Goal: Transaction & Acquisition: Purchase product/service

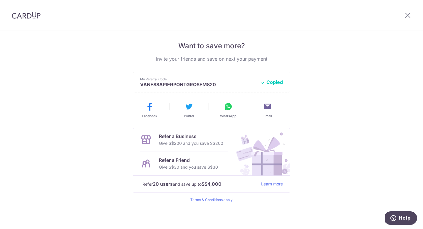
scroll to position [116, 0]
click at [227, 109] on icon at bounding box center [228, 105] width 9 height 9
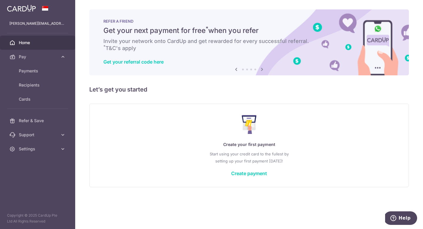
click at [262, 69] on icon at bounding box center [262, 69] width 7 height 7
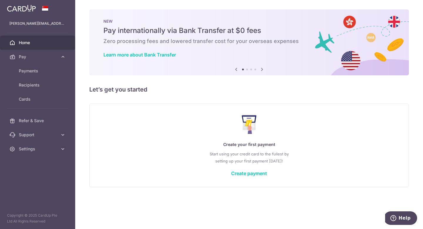
click at [262, 69] on icon at bounding box center [262, 69] width 7 height 7
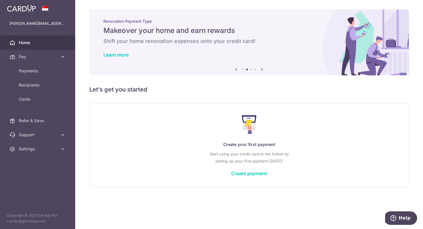
click at [262, 69] on icon at bounding box center [262, 69] width 7 height 7
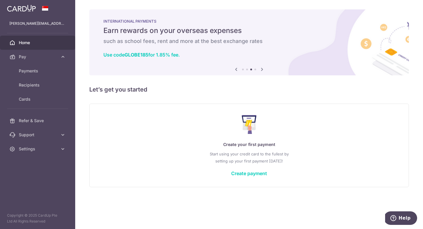
click at [262, 69] on icon at bounding box center [262, 69] width 7 height 7
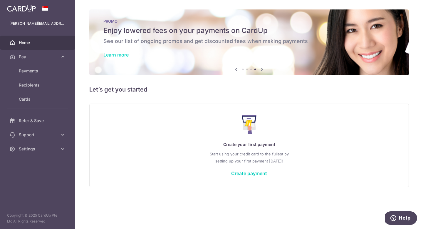
click at [125, 54] on link "Learn more" at bounding box center [115, 55] width 25 height 6
click at [262, 69] on icon at bounding box center [262, 69] width 7 height 7
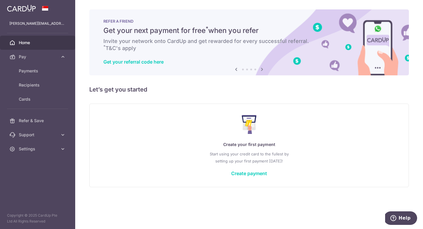
click at [262, 69] on icon at bounding box center [262, 69] width 7 height 7
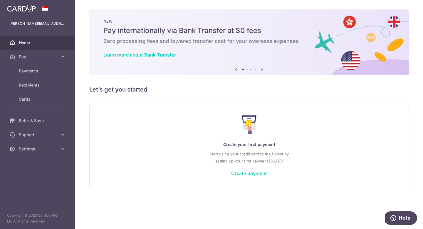
click at [262, 69] on icon at bounding box center [262, 69] width 7 height 7
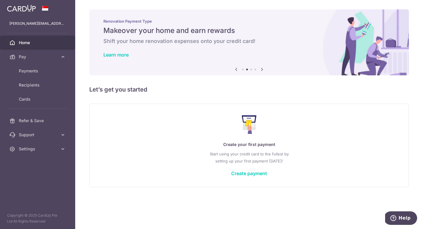
click at [262, 69] on icon at bounding box center [262, 69] width 7 height 7
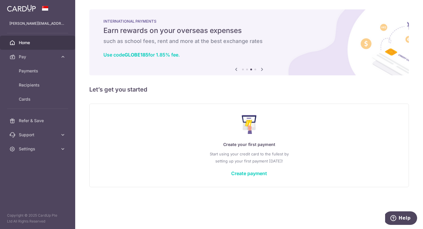
click at [262, 69] on icon at bounding box center [262, 69] width 7 height 7
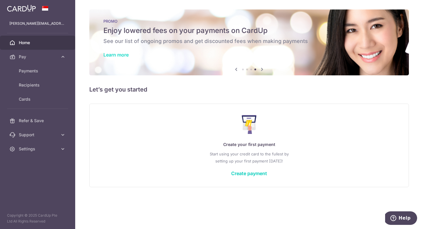
click at [126, 55] on link "Learn more" at bounding box center [115, 55] width 25 height 6
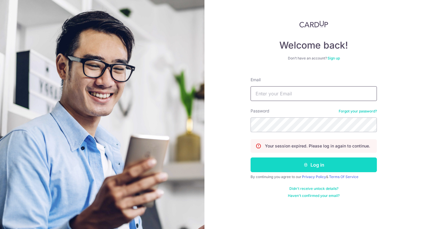
type input "vanessa@lespetitssinges.com"
click at [283, 163] on button "Log in" at bounding box center [314, 164] width 126 height 15
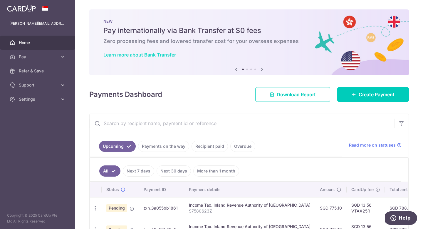
click at [154, 54] on link "Learn more about Bank Transfer" at bounding box center [139, 55] width 73 height 6
click at [34, 71] on span "Refer & Save" at bounding box center [38, 71] width 39 height 6
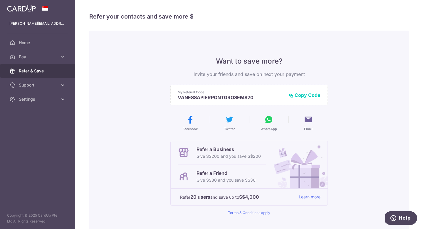
scroll to position [67, 0]
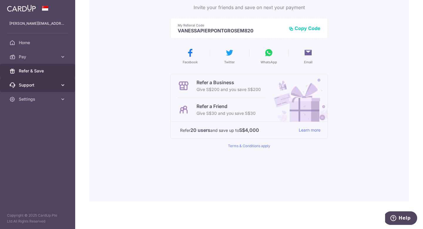
click at [29, 82] on span "Support" at bounding box center [38, 85] width 39 height 6
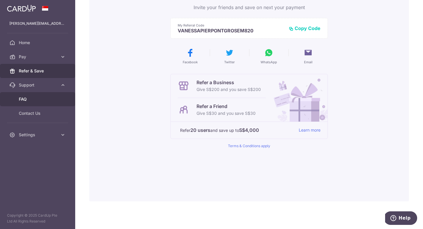
click at [26, 98] on span "FAQ" at bounding box center [38, 99] width 39 height 6
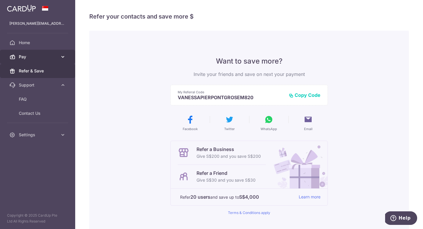
click at [41, 57] on span "Pay" at bounding box center [38, 57] width 39 height 6
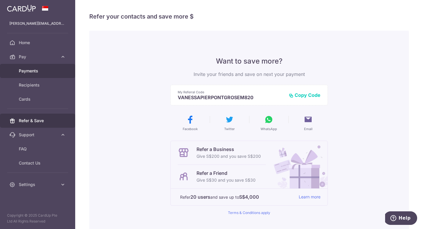
click at [33, 71] on span "Payments" at bounding box center [38, 71] width 39 height 6
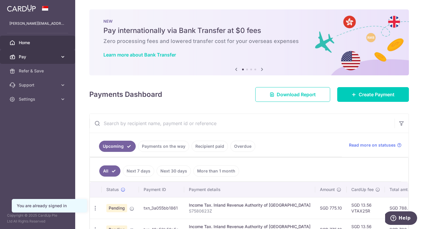
click at [34, 56] on span "Pay" at bounding box center [38, 57] width 39 height 6
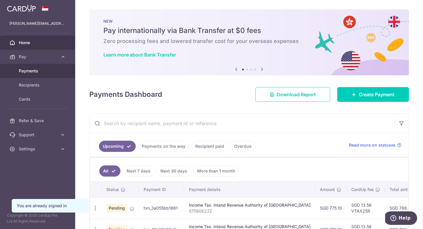
click at [30, 71] on span "Payments" at bounding box center [38, 71] width 39 height 6
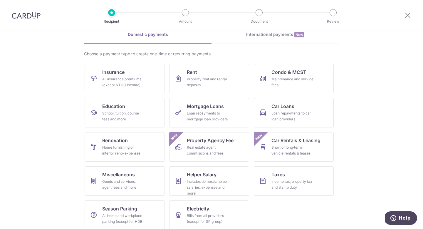
scroll to position [34, 0]
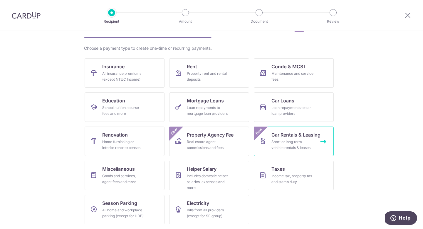
click at [285, 134] on span "Car Rentals & Leasing" at bounding box center [296, 134] width 49 height 7
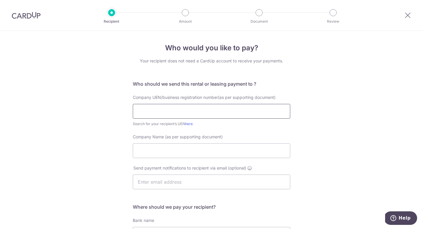
click at [156, 111] on input "text" at bounding box center [212, 111] width 158 height 15
click at [368, 110] on div "Who would you like to pay? Your recipient does not need a CardUp account to rec…" at bounding box center [211, 181] width 423 height 301
click at [190, 124] on link "here" at bounding box center [189, 123] width 8 height 4
click at [147, 115] on input "text" at bounding box center [212, 111] width 158 height 15
paste input "201900307R"
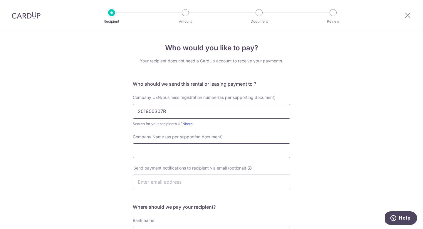
type input "201900307R"
click at [153, 148] on input "Company Name (as per supporting document)" at bounding box center [212, 150] width 158 height 15
type input "Cycle & Carriage Leasing Pte Ltd"
click at [153, 183] on input "text" at bounding box center [212, 181] width 158 height 15
click at [108, 185] on div "Who would you like to pay? Your recipient does not need a CardUp account to rec…" at bounding box center [211, 181] width 423 height 301
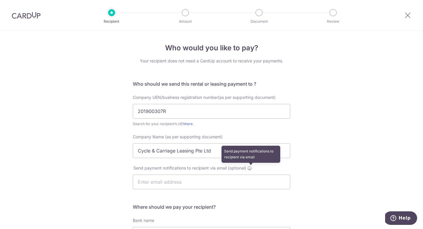
click at [251, 168] on icon at bounding box center [249, 167] width 5 height 5
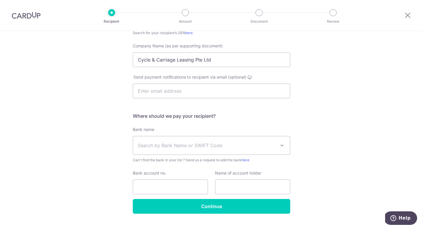
scroll to position [91, 0]
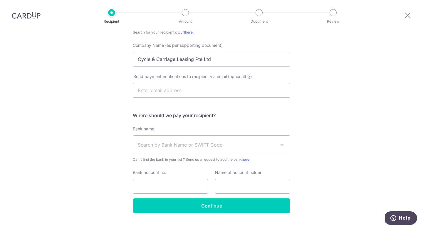
click at [210, 148] on span "Search by Bank Name or SWIFT Code" at bounding box center [207, 144] width 138 height 7
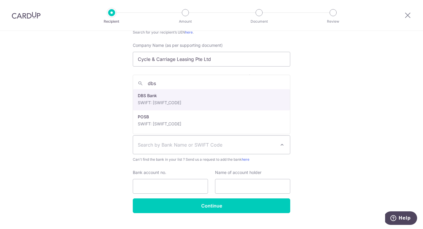
type input "dbs"
select select "6"
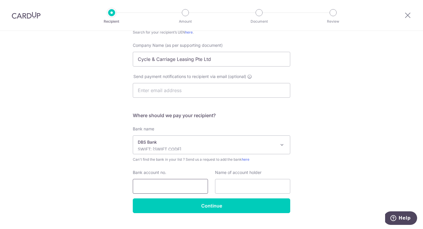
click at [162, 182] on input "Bank account no." at bounding box center [170, 186] width 75 height 15
paste input "DBS 072-009109-4"
click at [149, 187] on input "DBS 072-009109-4" at bounding box center [170, 186] width 75 height 15
click at [149, 186] on input "072-009109-4" at bounding box center [170, 186] width 75 height 15
click at [166, 187] on input "072009109-4" at bounding box center [170, 186] width 75 height 15
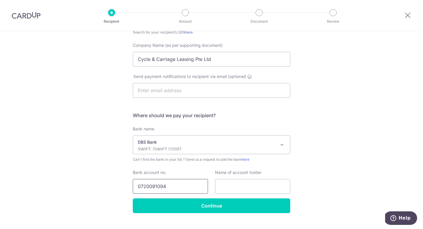
type input "0720091094"
click at [225, 186] on input "text" at bounding box center [252, 186] width 75 height 15
type input "Cycle & Carriage Leasing Pte Ltd"
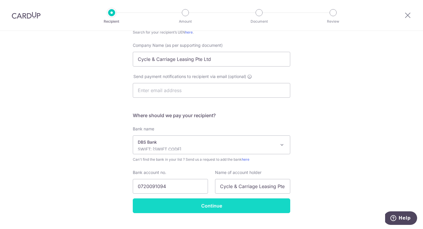
click at [214, 207] on input "Continue" at bounding box center [212, 205] width 158 height 15
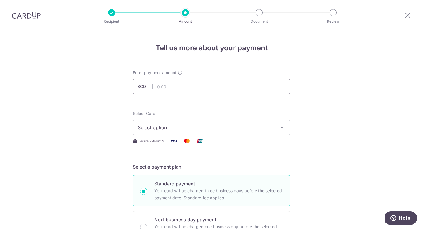
click at [173, 83] on input "text" at bounding box center [212, 86] width 158 height 15
type input "2,150.00"
click at [151, 127] on span "Select option" at bounding box center [206, 127] width 137 height 7
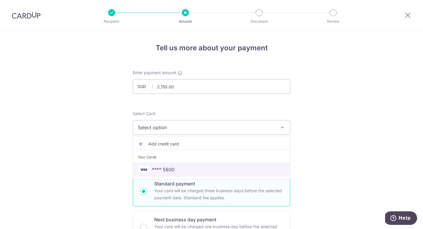
click at [155, 168] on span "**** 5600" at bounding box center [163, 169] width 23 height 7
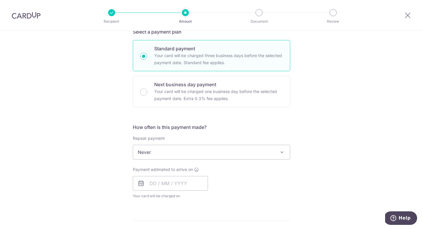
scroll to position [137, 0]
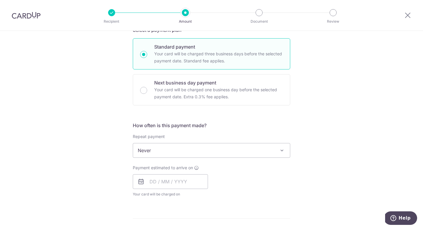
click at [213, 153] on span "Never" at bounding box center [211, 150] width 157 height 14
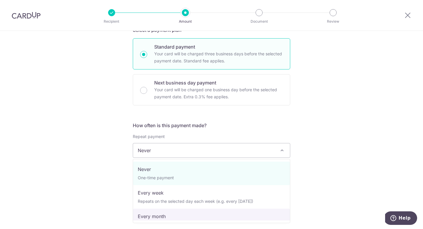
select select "3"
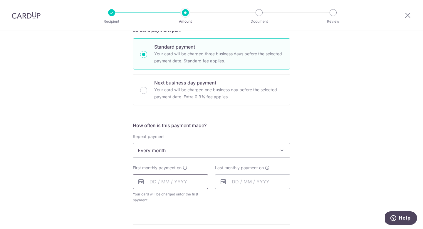
click at [156, 183] on input "text" at bounding box center [170, 181] width 75 height 15
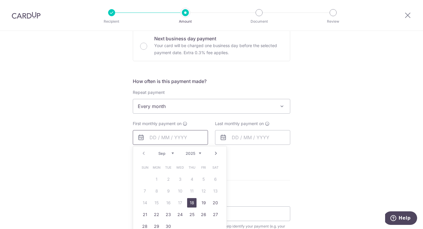
scroll to position [184, 0]
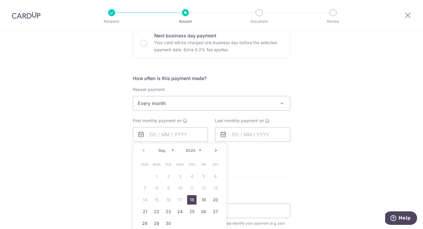
click at [83, 173] on div "Tell us more about your payment Enter payment amount SGD 2,150.00 2150.00 Recip…" at bounding box center [211, 116] width 423 height 538
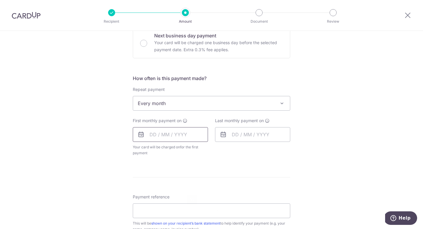
click at [170, 133] on input "text" at bounding box center [170, 134] width 75 height 15
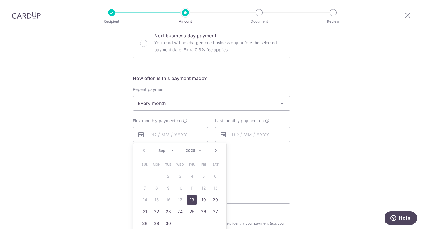
click at [173, 150] on select "Sep Oct Nov Dec" at bounding box center [166, 150] width 16 height 5
click at [180, 176] on link "1" at bounding box center [179, 175] width 9 height 9
type input "01/10/2025"
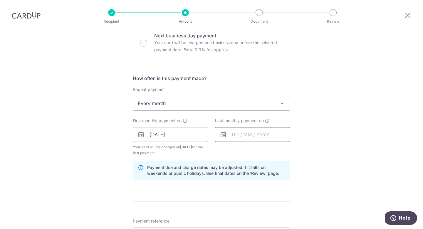
click at [247, 135] on input "text" at bounding box center [252, 134] width 75 height 15
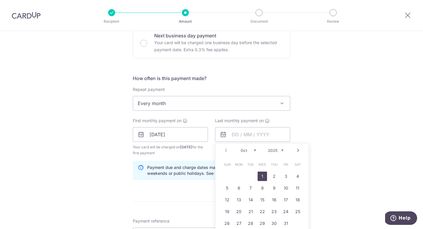
click at [282, 150] on select "2025 2026 2027 2028 2029 2030 2031 2032 2033 2034 2035" at bounding box center [276, 150] width 16 height 5
click at [275, 175] on link "1" at bounding box center [274, 175] width 9 height 9
type input "01/10/2026"
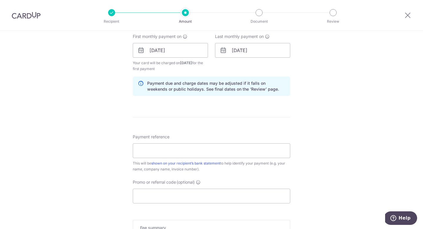
scroll to position [275, 0]
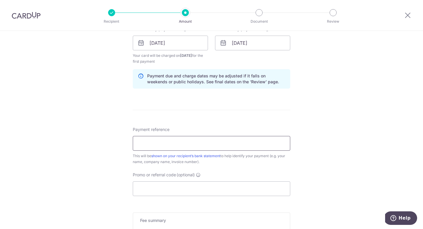
click at [200, 145] on input "Payment reference" at bounding box center [212, 143] width 158 height 15
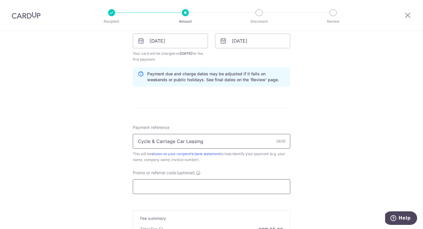
scroll to position [271, 0]
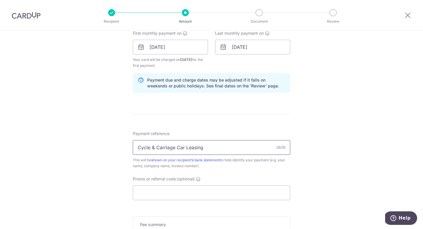
type input "Cycle & Carriage Car Leasing"
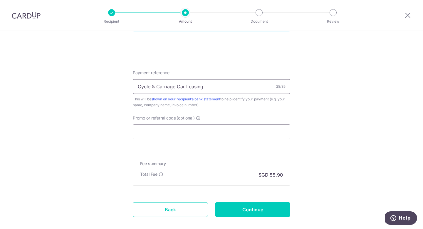
scroll to position [337, 0]
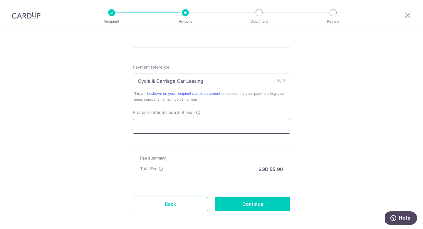
click at [181, 126] on input "Promo or referral code (optional)" at bounding box center [212, 126] width 158 height 15
paste input "REC185"
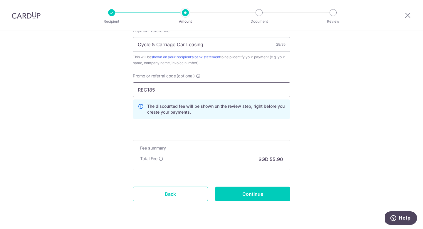
scroll to position [390, 0]
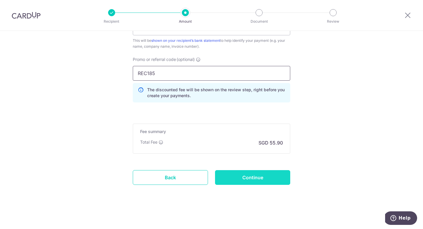
type input "REC185"
click at [263, 183] on input "Continue" at bounding box center [252, 177] width 75 height 15
type input "Create Schedule"
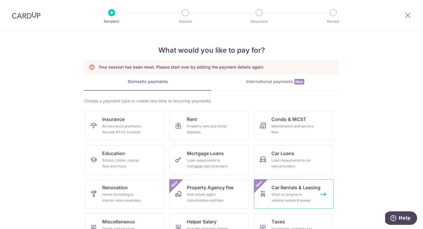
click at [276, 188] on span "Car Rentals & Leasing" at bounding box center [296, 187] width 49 height 7
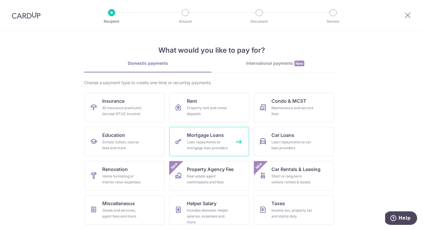
scroll to position [34, 0]
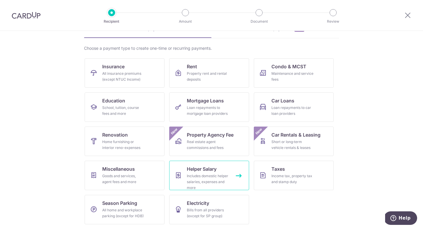
click at [202, 171] on span "Helper Salary" at bounding box center [202, 168] width 30 height 7
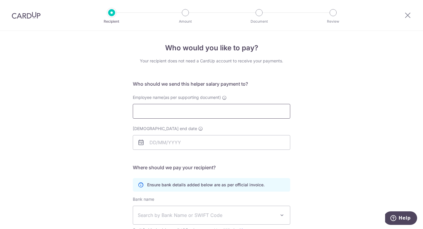
click at [183, 112] on input "Employee name(as per supporting document)" at bounding box center [212, 111] width 158 height 15
type input "c"
type input "Chitra Udayakumari Jayasinghe"
click at [156, 145] on input "Employment contract end date" at bounding box center [212, 142] width 158 height 15
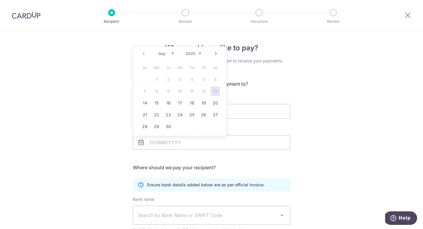
click at [255, 88] on form "Who should we send this helper salary payment to? Employee name(as per supporti…" at bounding box center [212, 181] width 158 height 203
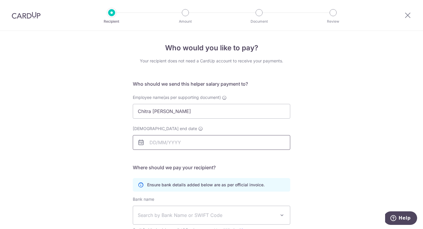
click at [155, 144] on input "Employment contract end date" at bounding box center [212, 142] width 158 height 15
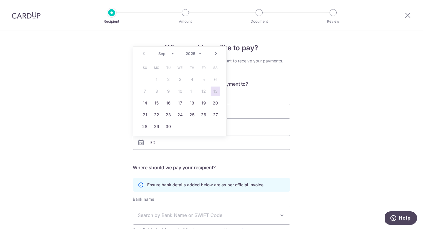
click at [200, 54] on select "2025 2026 2027 2028 2029 2030 2031 2032 2033 2034 2035" at bounding box center [194, 53] width 16 height 5
click at [173, 53] on select "Jan Feb Mar Apr May Jun Jul Aug Sep Oct Nov Dec" at bounding box center [166, 53] width 16 height 5
click at [189, 127] on link "30" at bounding box center [191, 126] width 9 height 9
type input "30/04/2026"
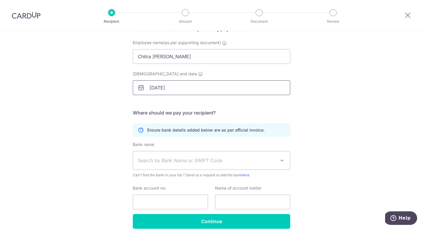
scroll to position [55, 0]
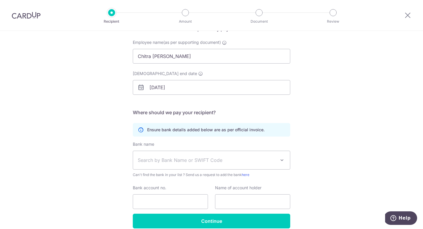
click at [166, 159] on span "Search by Bank Name or SWIFT Code" at bounding box center [207, 159] width 138 height 7
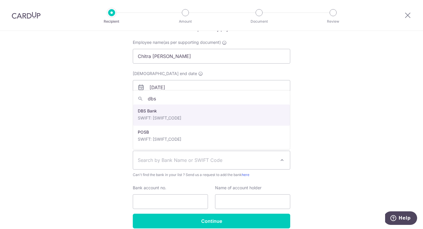
type input "dbs"
select select "6"
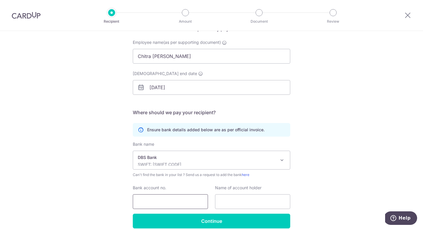
click at [155, 205] on input "Bank account no." at bounding box center [170, 201] width 75 height 15
paste input "0652019893"
type input "0652019893"
click at [241, 201] on input "text" at bounding box center [252, 201] width 75 height 15
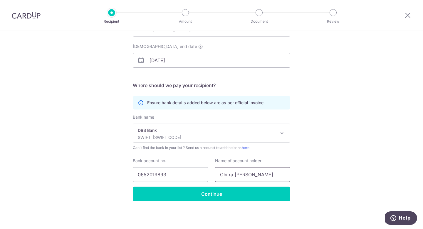
type input "Chitra Udayakumari Jayasinghe"
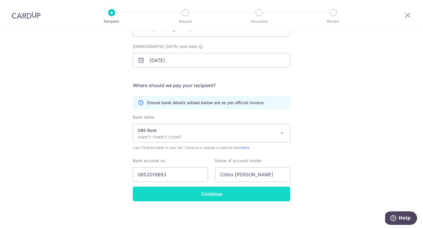
click at [204, 196] on input "Continue" at bounding box center [212, 193] width 158 height 15
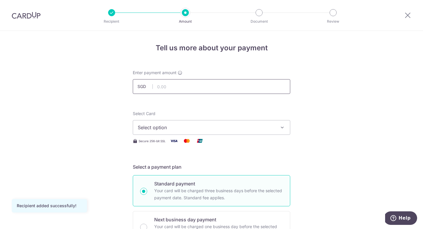
click at [190, 87] on input "text" at bounding box center [212, 86] width 158 height 15
type input "1,000.00"
click at [269, 127] on span "Select option" at bounding box center [206, 127] width 137 height 7
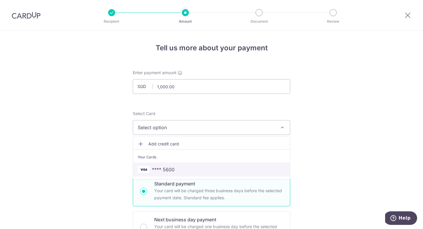
click at [164, 168] on span "**** 5600" at bounding box center [163, 169] width 23 height 7
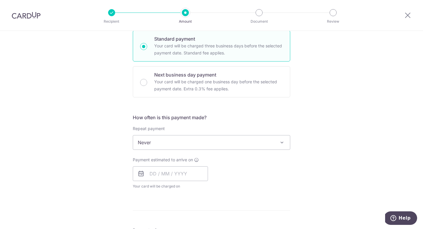
scroll to position [147, 0]
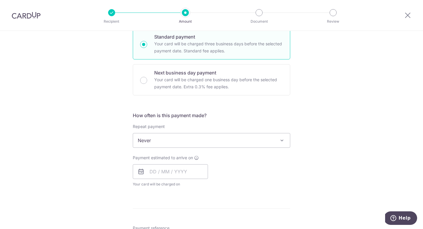
click at [234, 141] on span "Never" at bounding box center [211, 140] width 157 height 14
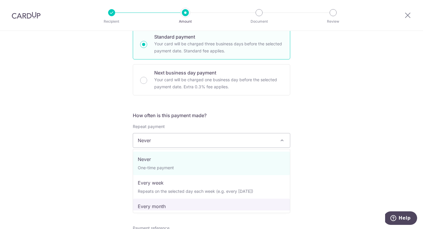
select select "3"
type input "30/04/2026"
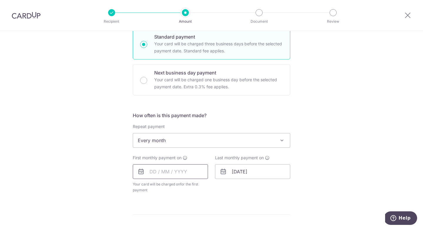
click at [168, 170] on input "text" at bounding box center [170, 171] width 75 height 15
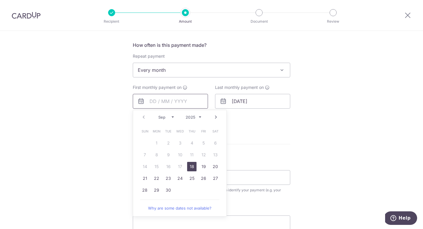
scroll to position [219, 0]
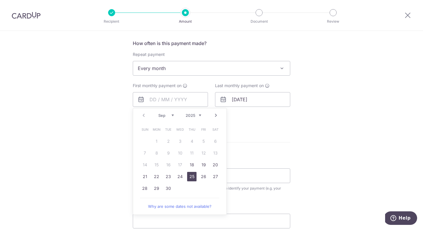
click at [193, 178] on link "25" at bounding box center [191, 176] width 9 height 9
type input "25/09/2025"
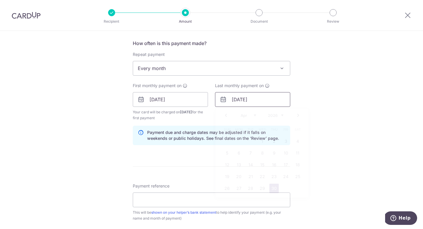
click at [251, 97] on input "30/04/2026" at bounding box center [252, 99] width 75 height 15
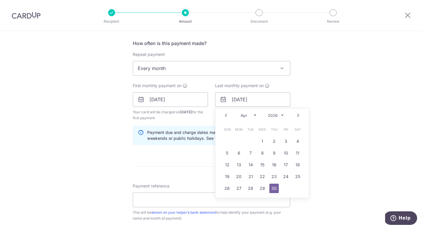
click at [300, 114] on link "Next" at bounding box center [298, 115] width 7 height 7
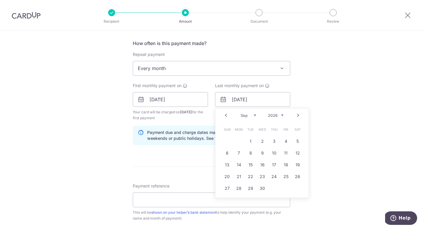
click at [300, 114] on link "Next" at bounding box center [298, 115] width 7 height 7
click at [228, 115] on link "Prev" at bounding box center [226, 115] width 7 height 7
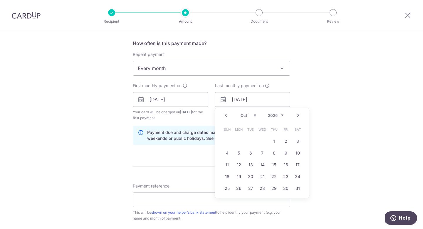
click at [228, 115] on link "Prev" at bounding box center [226, 115] width 7 height 7
click at [285, 177] on link "25" at bounding box center [285, 176] width 9 height 9
type input "25/09/2026"
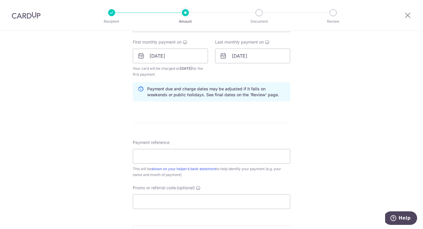
scroll to position [262, 0]
click at [188, 157] on input "Payment reference" at bounding box center [212, 155] width 158 height 15
type input "Chitra's Monthly Salary"
click at [170, 202] on input "Promo or referral code (optional)" at bounding box center [212, 201] width 158 height 15
paste input "0652019893"
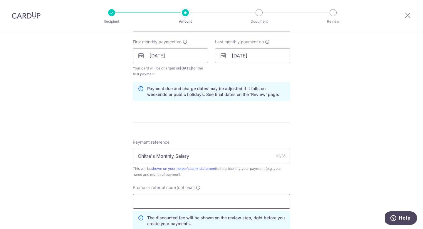
type input "0652019893"
drag, startPoint x: 170, startPoint y: 202, endPoint x: 114, endPoint y: 199, distance: 56.5
click at [114, 199] on div "Tell us more about your payment Enter payment amount SGD 1,000.00 1000.00 Recip…" at bounding box center [211, 62] width 423 height 588
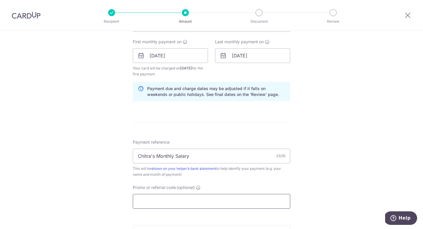
click at [148, 200] on input "Promo or referral code (optional)" at bounding box center [212, 201] width 158 height 15
paste input "REC185"
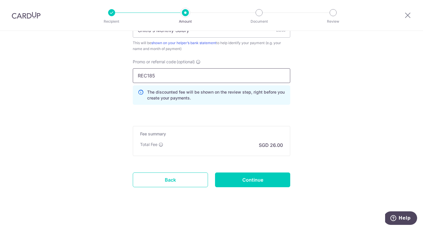
scroll to position [390, 0]
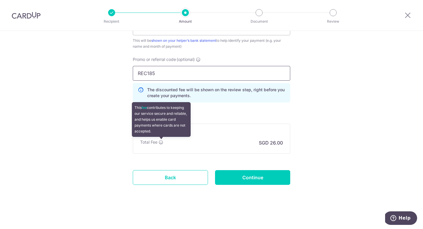
type input "REC185"
click at [160, 140] on icon at bounding box center [161, 142] width 5 height 5
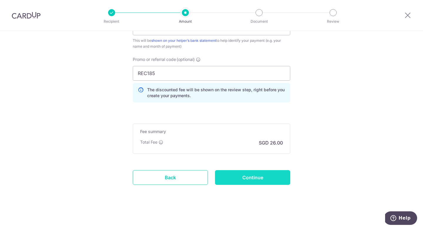
click at [258, 178] on input "Continue" at bounding box center [252, 177] width 75 height 15
type input "Create Schedule"
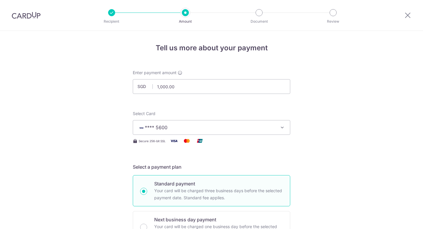
scroll to position [297, 0]
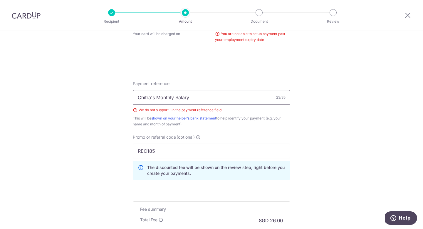
click at [154, 99] on input "Chitra's Monthly Salary" at bounding box center [212, 97] width 158 height 15
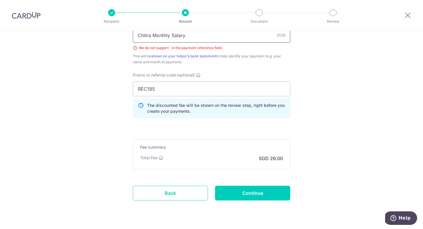
scroll to position [374, 0]
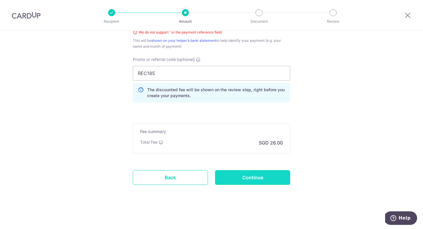
type input "Chitra Monthly Salary"
click at [249, 177] on input "Continue" at bounding box center [252, 177] width 75 height 15
type input "Create Schedule"
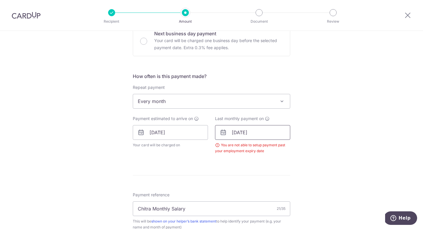
scroll to position [179, 0]
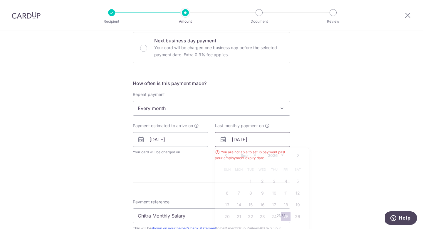
click at [241, 140] on input "[DATE]" at bounding box center [252, 139] width 75 height 15
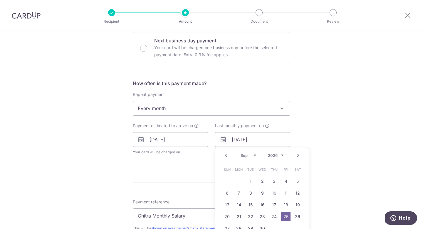
click at [226, 155] on link "Prev" at bounding box center [226, 155] width 7 height 7
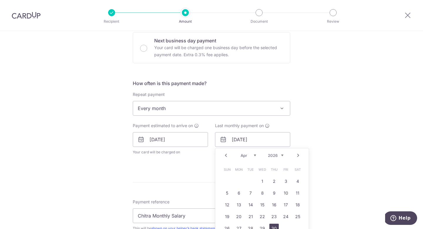
click at [276, 227] on link "30" at bounding box center [274, 227] width 9 height 9
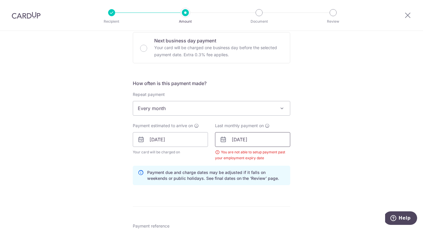
click at [245, 138] on input "30/04/2026" at bounding box center [252, 139] width 75 height 15
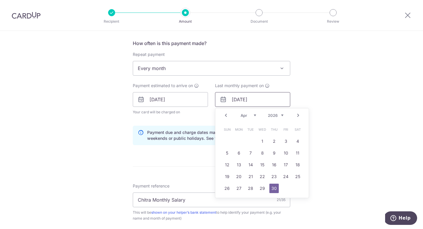
scroll to position [226, 0]
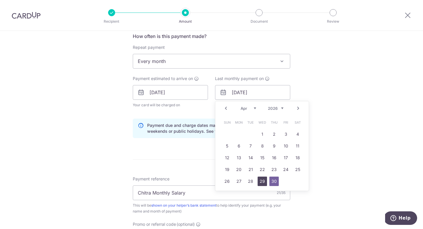
click at [262, 179] on link "29" at bounding box center [262, 180] width 9 height 9
type input "29/04/2026"
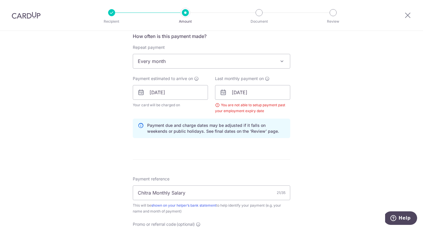
click at [308, 114] on div "Tell us more about your payment Enter payment amount SGD 1,000.00 1000.00 Selec…" at bounding box center [211, 99] width 423 height 588
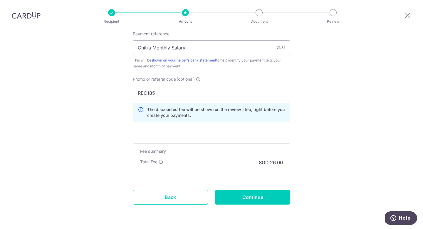
scroll to position [374, 0]
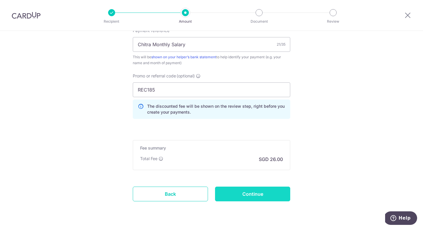
click at [243, 196] on input "Continue" at bounding box center [252, 193] width 75 height 15
type input "Create Schedule"
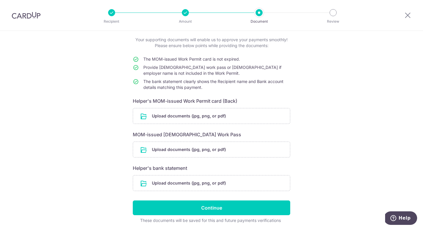
scroll to position [55, 0]
